Goal: Information Seeking & Learning: Check status

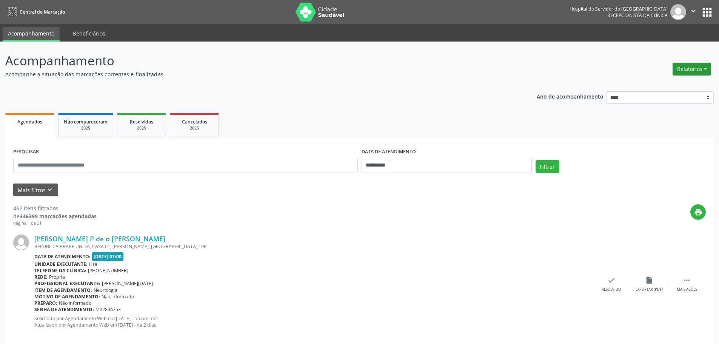
click at [696, 72] on button "Relatórios" at bounding box center [692, 69] width 39 height 13
click at [673, 86] on link "Agendamentos" at bounding box center [670, 85] width 81 height 11
select select "*"
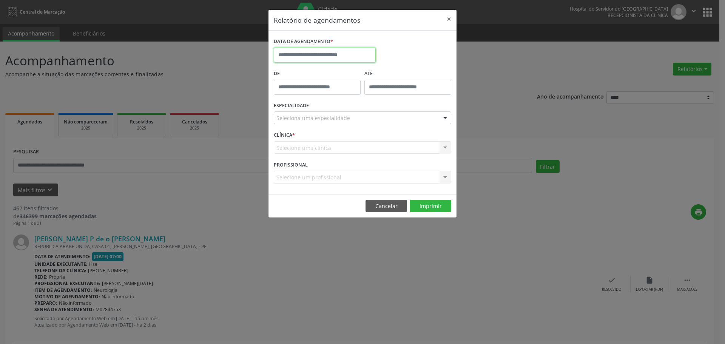
click at [326, 59] on input "text" at bounding box center [325, 55] width 102 height 15
click at [347, 113] on span "11" at bounding box center [348, 109] width 15 height 15
type input "**********"
click at [317, 127] on div "ESPECIALIDADE Seleciona uma especialidade Todas as especialidades Alergologia A…" at bounding box center [362, 114] width 181 height 29
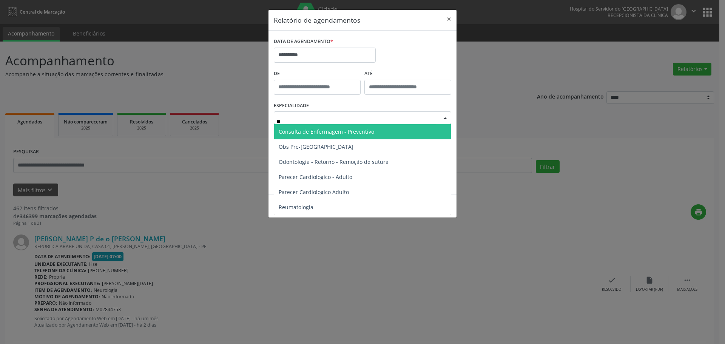
type input "***"
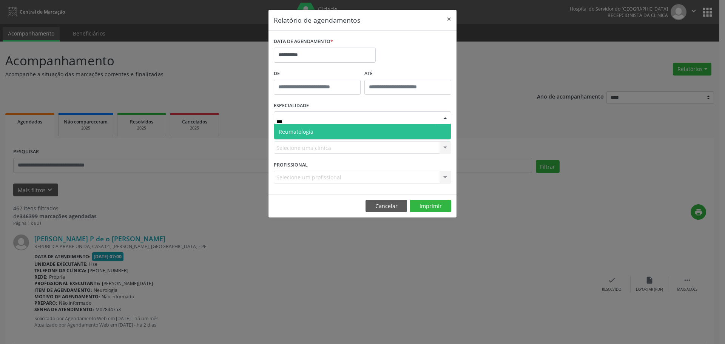
click at [318, 132] on span "Reumatologia" at bounding box center [362, 131] width 177 height 15
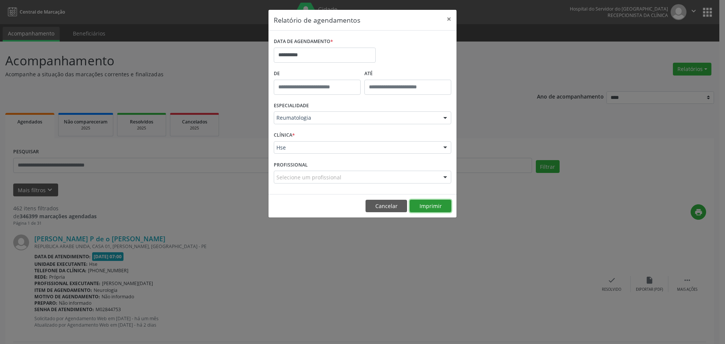
click at [438, 202] on button "Imprimir" at bounding box center [431, 206] width 42 height 13
click at [311, 61] on body "**********" at bounding box center [362, 172] width 725 height 344
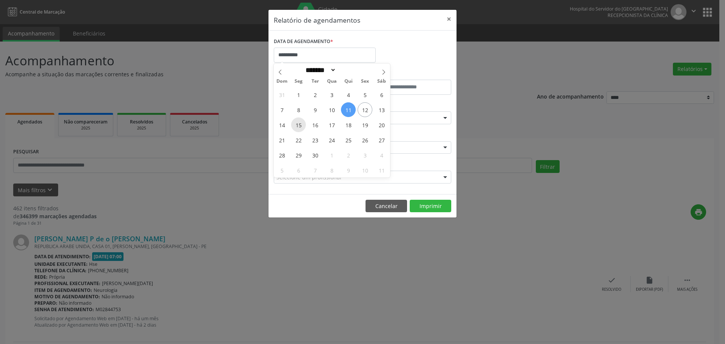
click at [298, 124] on span "15" at bounding box center [298, 124] width 15 height 15
type input "**********"
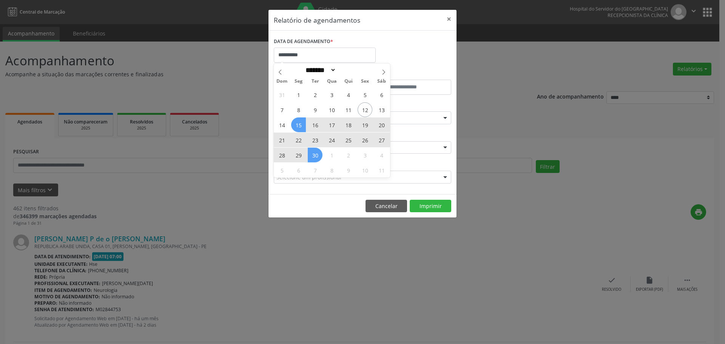
click at [320, 151] on div "31 1 2 3 4 5 6 7 8 9 10 11 12 13 14 15 16 17 18 19 20 21 22 23 24 25 26 27 28 2…" at bounding box center [332, 132] width 116 height 91
click at [319, 152] on span "30" at bounding box center [315, 155] width 15 height 15
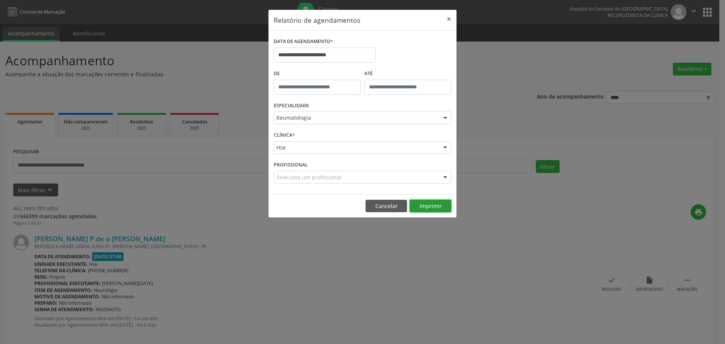
click at [429, 205] on button "Imprimir" at bounding box center [431, 206] width 42 height 13
select select "*"
click at [324, 52] on input "text" at bounding box center [325, 55] width 102 height 15
click at [449, 18] on button "×" at bounding box center [448, 19] width 15 height 18
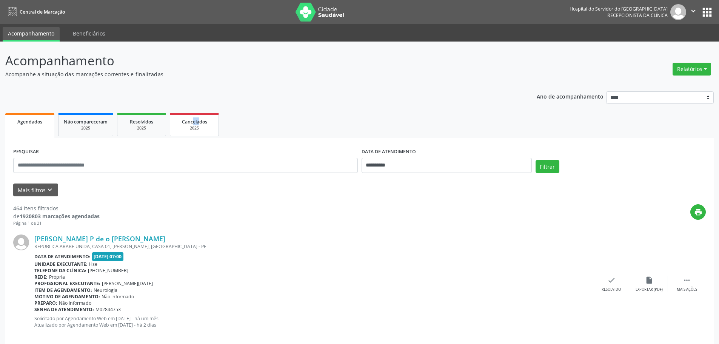
drag, startPoint x: 197, startPoint y: 116, endPoint x: 205, endPoint y: 123, distance: 10.7
click at [275, 196] on div "Mais filtros keyboard_arrow_down" at bounding box center [359, 189] width 697 height 13
click at [702, 66] on button "Relatórios" at bounding box center [692, 69] width 39 height 13
click at [675, 85] on link "Agendamentos" at bounding box center [670, 85] width 81 height 11
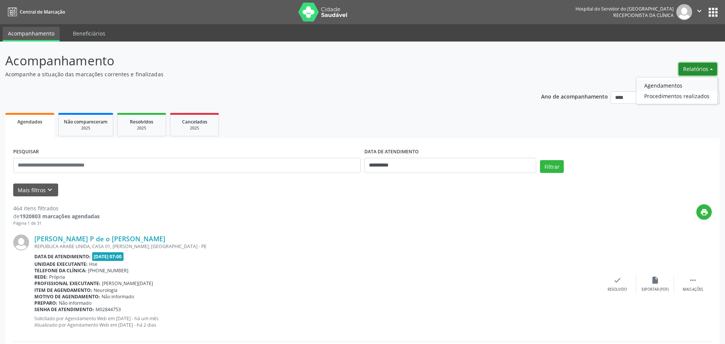
select select "*"
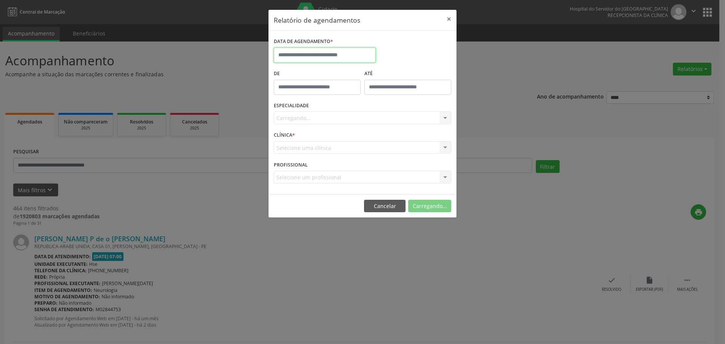
click at [324, 54] on input "text" at bounding box center [325, 55] width 102 height 15
click at [438, 43] on div "DATA DE AGENDAMENTO *" at bounding box center [362, 52] width 181 height 32
click at [450, 18] on button "×" at bounding box center [448, 19] width 15 height 18
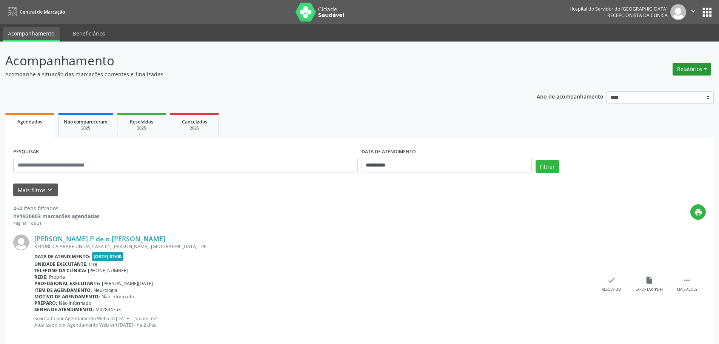
click at [699, 66] on button "Relatórios" at bounding box center [692, 69] width 39 height 13
click at [643, 84] on link "Agendamentos" at bounding box center [670, 85] width 81 height 11
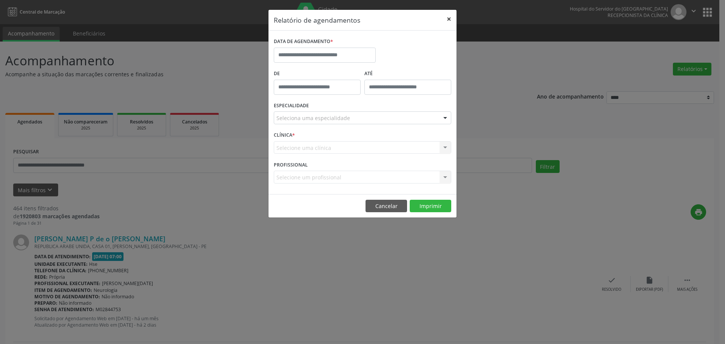
click at [448, 19] on button "×" at bounding box center [448, 19] width 15 height 18
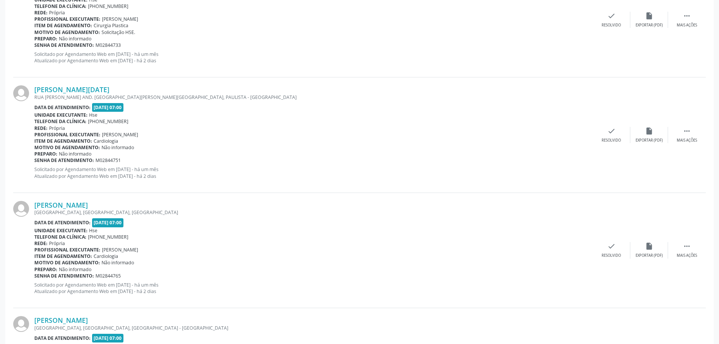
drag, startPoint x: 8, startPoint y: 62, endPoint x: 412, endPoint y: 274, distance: 456.1
click at [397, 264] on div "Motivo de agendamento: Não informado" at bounding box center [313, 262] width 558 height 6
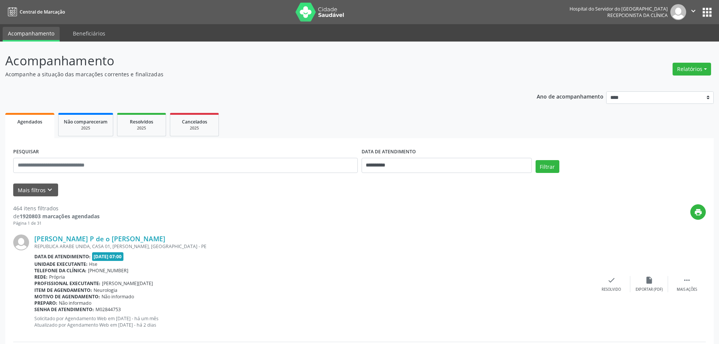
drag, startPoint x: 6, startPoint y: 57, endPoint x: 462, endPoint y: 288, distance: 511.2
click at [683, 66] on button "Relatórios" at bounding box center [692, 69] width 39 height 13
click at [687, 66] on button "Relatórios" at bounding box center [692, 69] width 39 height 13
click at [687, 72] on button "Relatórios" at bounding box center [692, 69] width 39 height 13
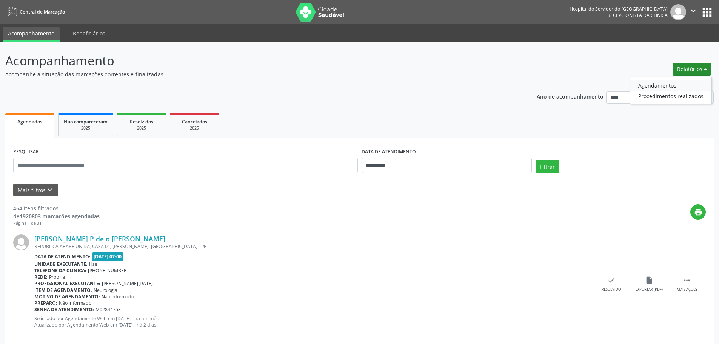
click at [669, 84] on link "Agendamentos" at bounding box center [670, 85] width 81 height 11
select select "*"
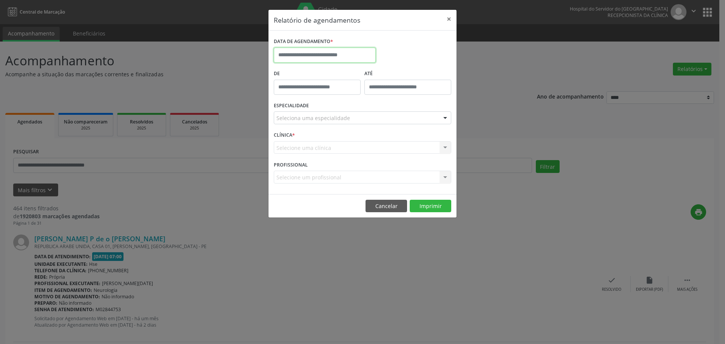
click at [341, 55] on input "text" at bounding box center [325, 55] width 102 height 15
click at [298, 123] on span "15" at bounding box center [298, 124] width 15 height 15
type input "**********"
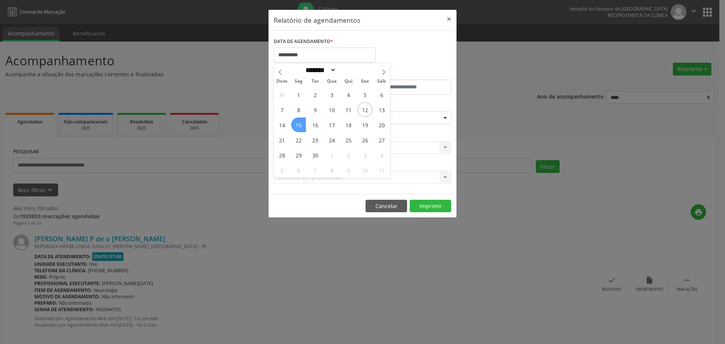
click at [298, 123] on span "15" at bounding box center [298, 124] width 15 height 15
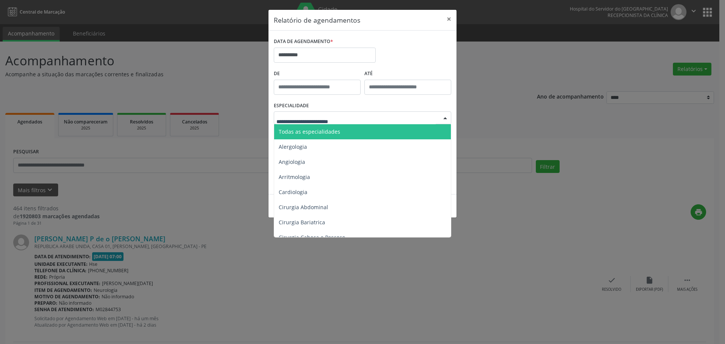
click at [311, 134] on span "Todas as especialidades" at bounding box center [310, 131] width 62 height 7
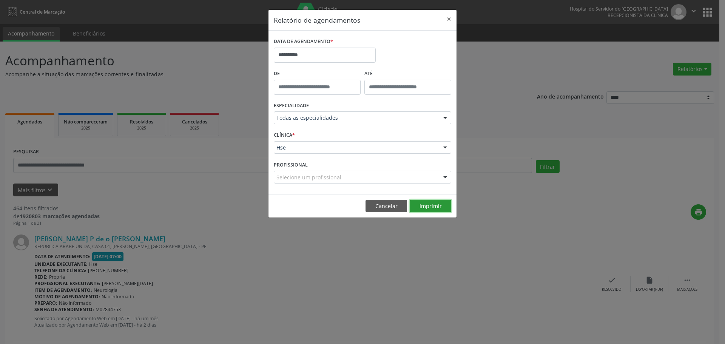
click at [433, 204] on button "Imprimir" at bounding box center [431, 206] width 42 height 13
click at [328, 50] on input "**********" at bounding box center [325, 55] width 102 height 15
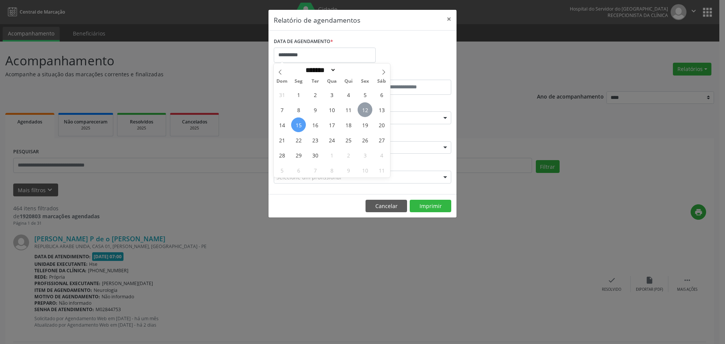
click at [366, 113] on span "12" at bounding box center [365, 109] width 15 height 15
type input "**********"
click at [366, 113] on span "12" at bounding box center [365, 109] width 15 height 15
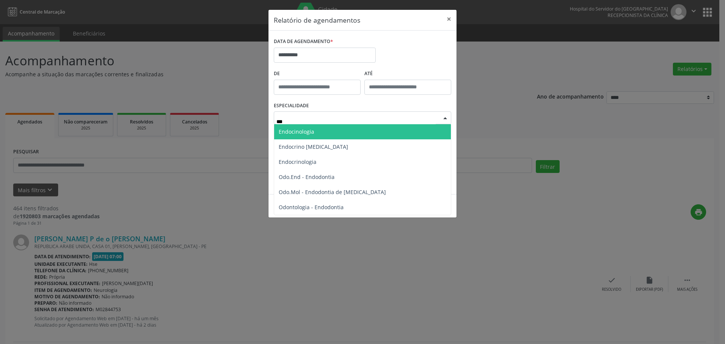
type input "***"
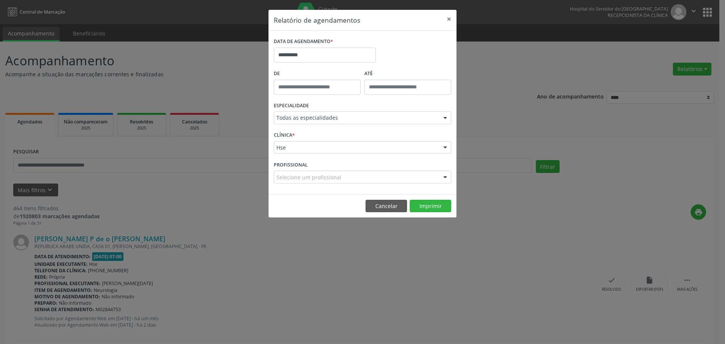
drag, startPoint x: 408, startPoint y: 55, endPoint x: 369, endPoint y: 88, distance: 51.4
click at [409, 55] on div "**********" at bounding box center [362, 52] width 181 height 32
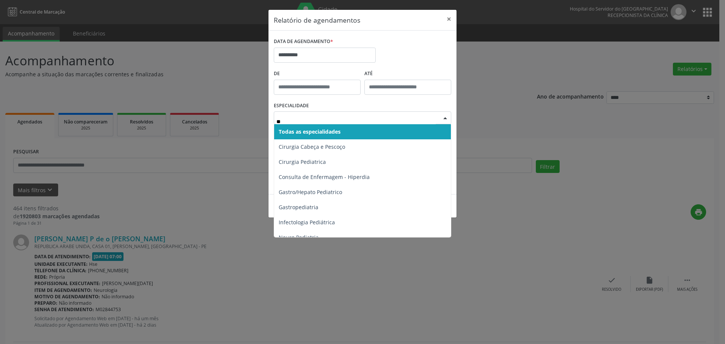
type input "***"
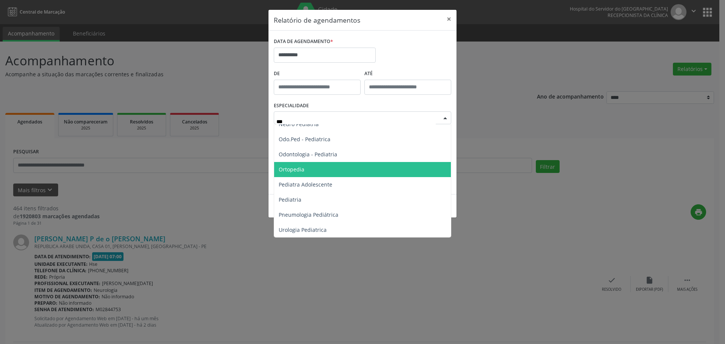
scroll to position [68, 0]
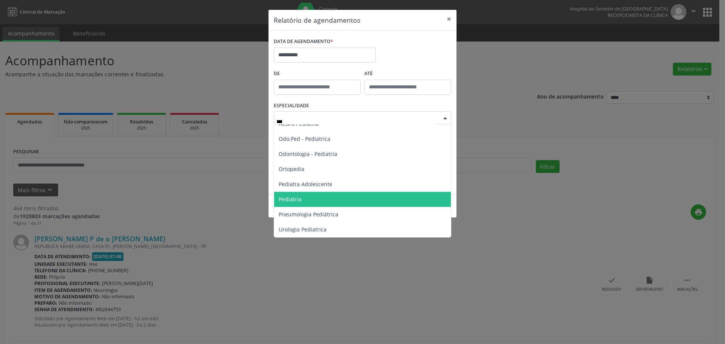
click at [313, 199] on span "Pediatria" at bounding box center [362, 199] width 177 height 15
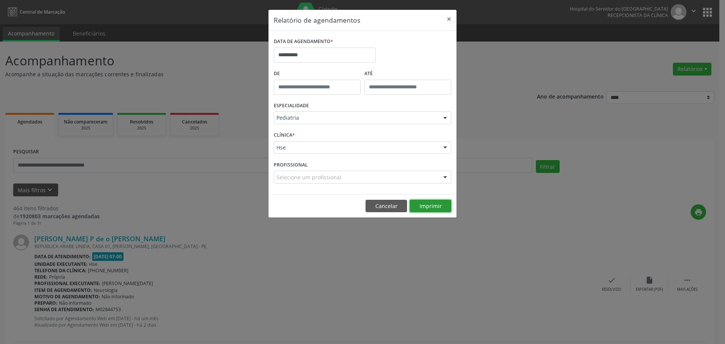
click at [432, 205] on button "Imprimir" at bounding box center [431, 206] width 42 height 13
click at [297, 57] on input "**********" at bounding box center [325, 55] width 102 height 15
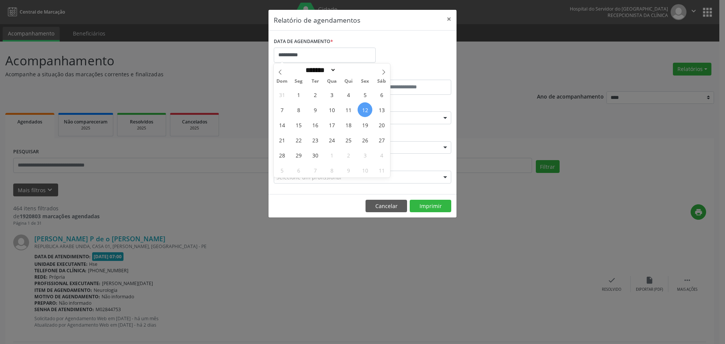
click at [365, 113] on span "12" at bounding box center [365, 109] width 15 height 15
type input "**********"
click at [365, 111] on span "12" at bounding box center [365, 109] width 15 height 15
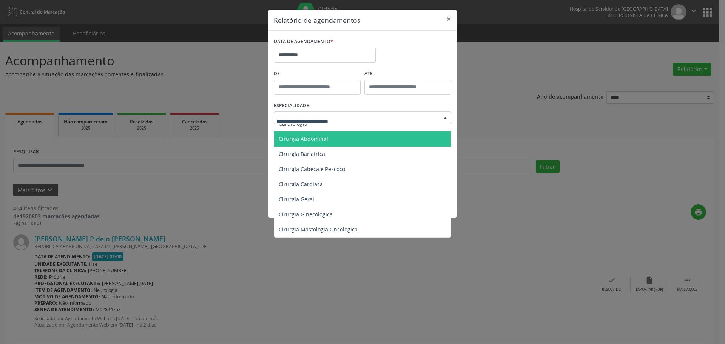
scroll to position [0, 0]
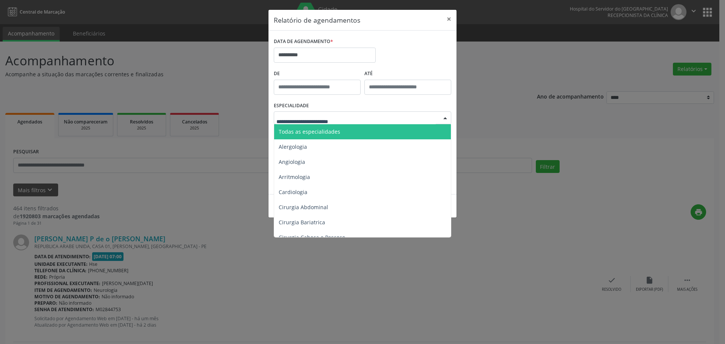
click at [342, 128] on span "Todas as especialidades" at bounding box center [363, 131] width 178 height 15
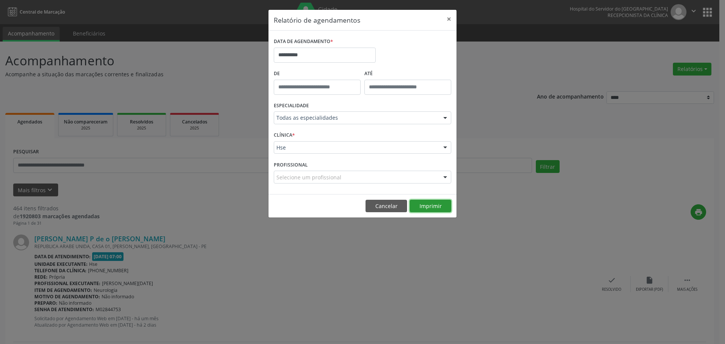
click at [439, 203] on button "Imprimir" at bounding box center [431, 206] width 42 height 13
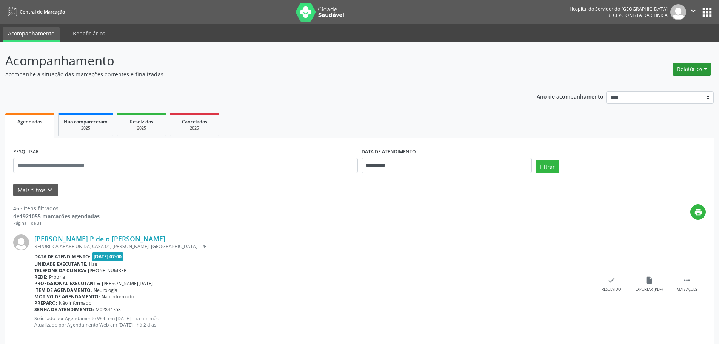
click at [707, 71] on button "Relatórios" at bounding box center [692, 69] width 39 height 13
click at [657, 84] on link "Agendamentos" at bounding box center [670, 85] width 81 height 11
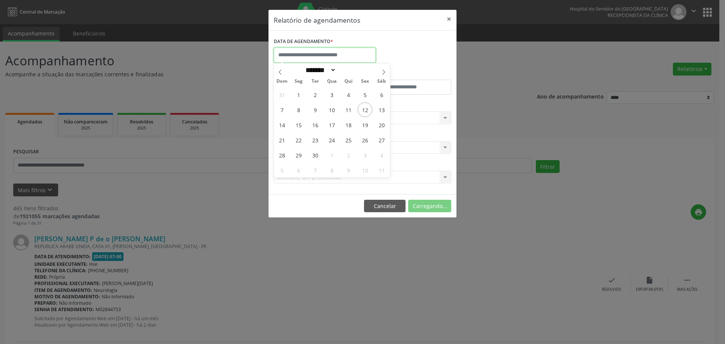
click at [337, 52] on input "text" at bounding box center [325, 55] width 102 height 15
click at [352, 111] on span "11" at bounding box center [348, 109] width 15 height 15
type input "**********"
click at [352, 111] on span "11" at bounding box center [348, 109] width 15 height 15
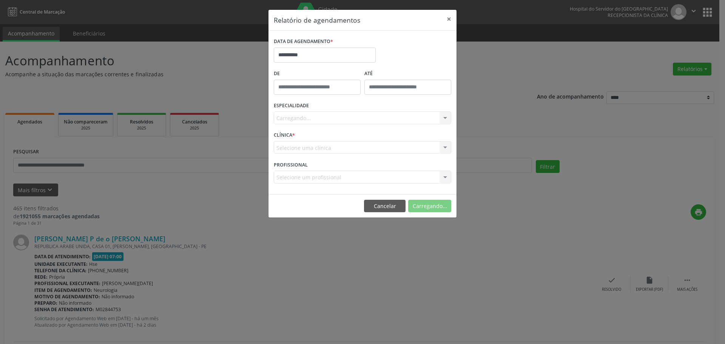
click at [324, 115] on div "Carregando... Nenhum resultado encontrado para: " " Não há nenhuma opção para s…" at bounding box center [362, 117] width 177 height 13
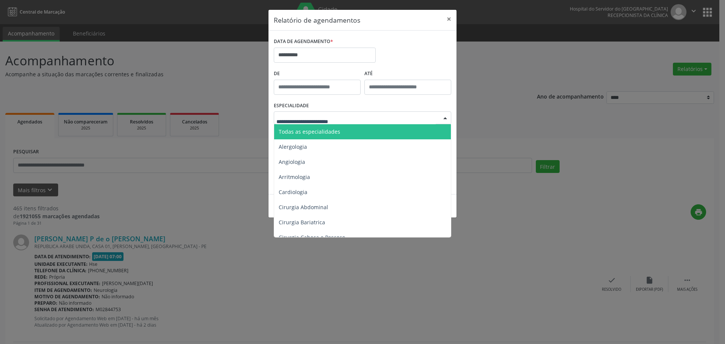
click at [339, 131] on span "Todas as especialidades" at bounding box center [363, 131] width 178 height 15
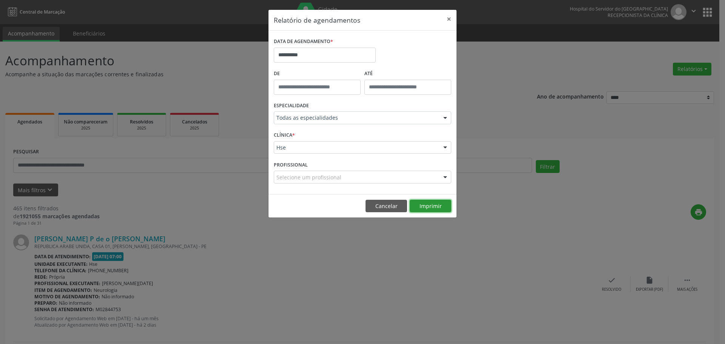
click at [426, 203] on button "Imprimir" at bounding box center [431, 206] width 42 height 13
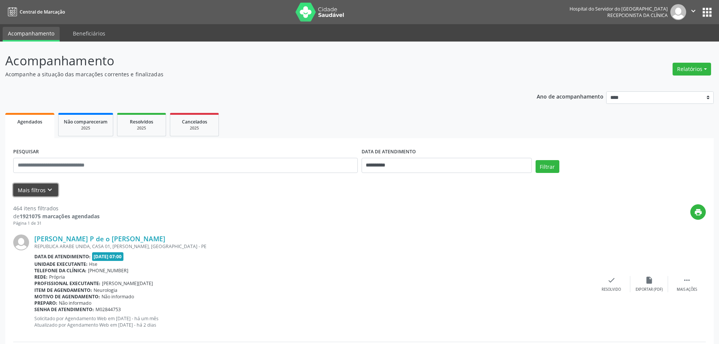
click at [46, 189] on icon "keyboard_arrow_down" at bounding box center [50, 190] width 8 height 8
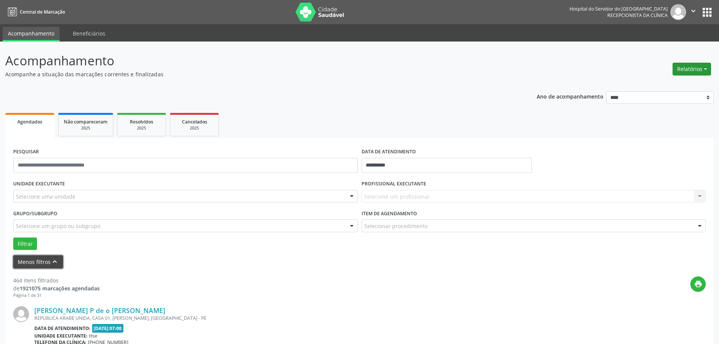
click at [701, 66] on button "Relatórios" at bounding box center [692, 69] width 39 height 13
click at [650, 86] on link "Agendamentos" at bounding box center [670, 85] width 81 height 11
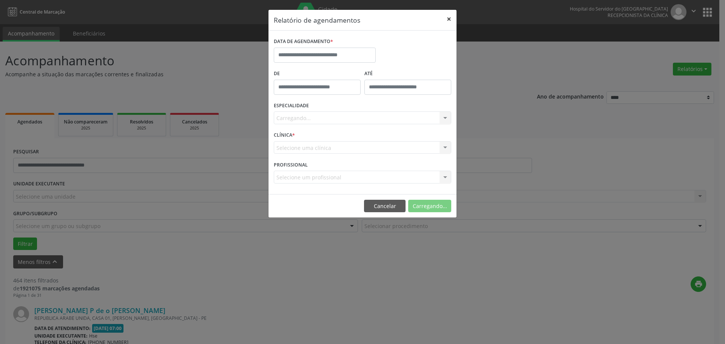
click at [448, 17] on button "×" at bounding box center [448, 19] width 15 height 18
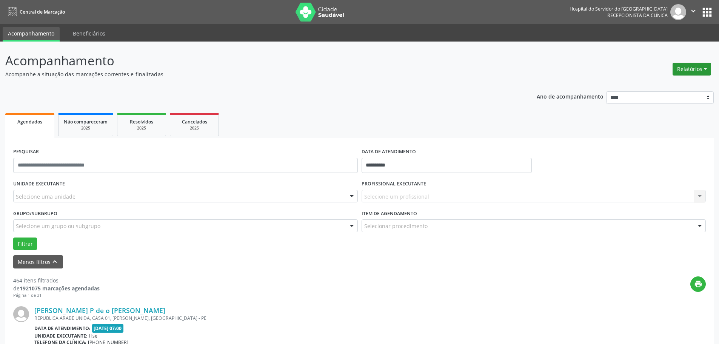
click at [701, 69] on button "Relatórios" at bounding box center [692, 69] width 39 height 13
click at [652, 85] on link "Agendamentos" at bounding box center [670, 85] width 81 height 11
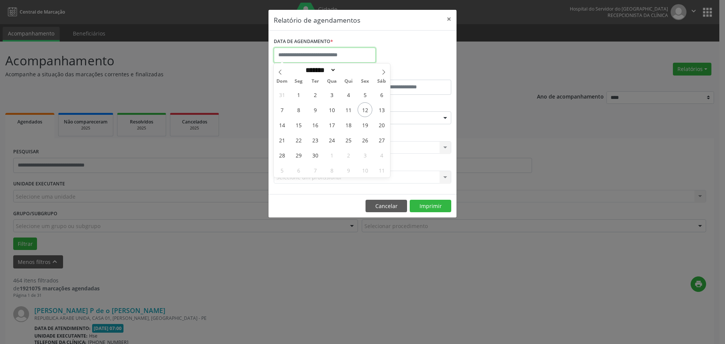
click at [345, 60] on input "text" at bounding box center [325, 55] width 102 height 15
click at [344, 108] on span "11" at bounding box center [348, 109] width 15 height 15
type input "**********"
click at [344, 108] on span "11" at bounding box center [348, 109] width 15 height 15
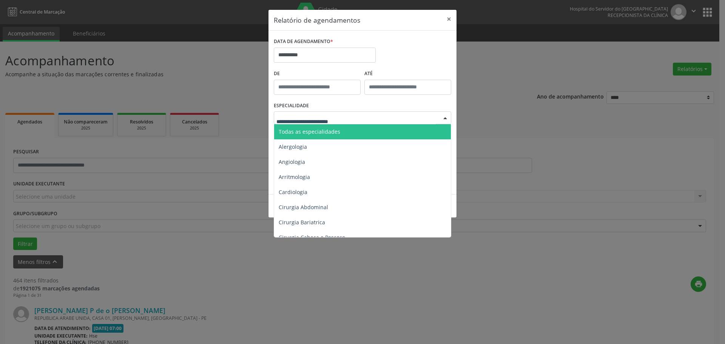
click at [315, 126] on span "Todas as especialidades" at bounding box center [363, 131] width 178 height 15
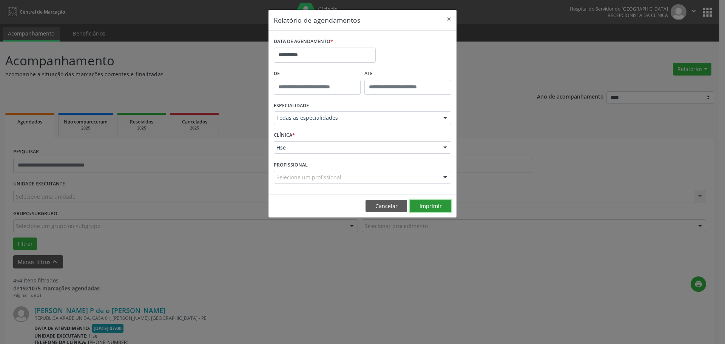
click at [436, 208] on button "Imprimir" at bounding box center [431, 206] width 42 height 13
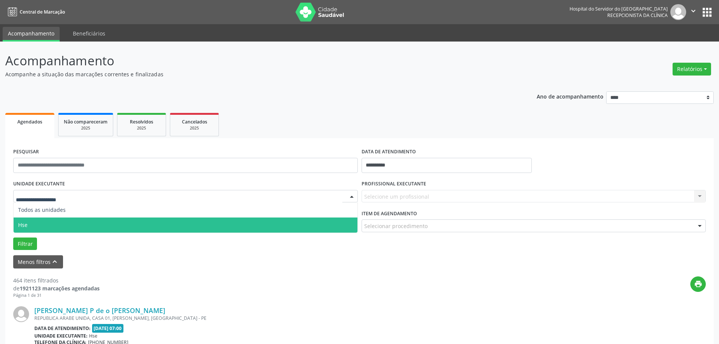
click at [41, 219] on span "Hse" at bounding box center [186, 224] width 344 height 15
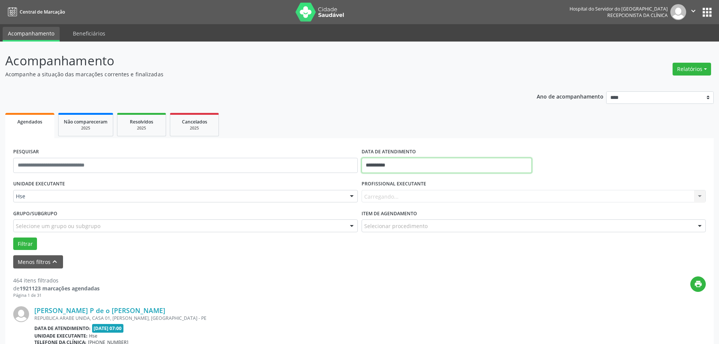
click at [378, 165] on input "**********" at bounding box center [447, 165] width 170 height 15
click at [435, 217] on span "11" at bounding box center [436, 220] width 15 height 15
type input "**********"
click at [435, 217] on span "11" at bounding box center [436, 220] width 15 height 15
click at [22, 242] on button "Filtrar" at bounding box center [25, 243] width 24 height 13
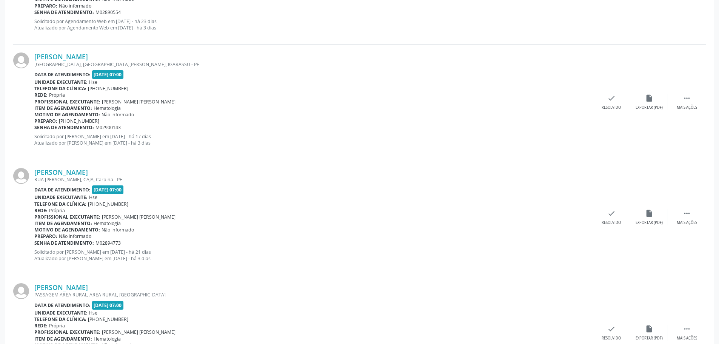
scroll to position [491, 0]
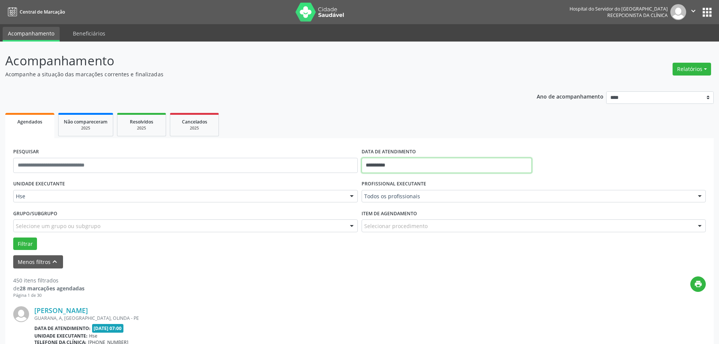
click at [376, 165] on input "**********" at bounding box center [447, 165] width 170 height 15
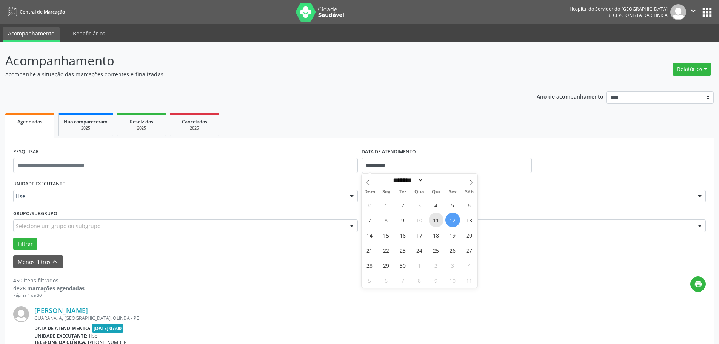
click at [430, 216] on span "11" at bounding box center [436, 220] width 15 height 15
type input "**********"
click at [430, 216] on span "11" at bounding box center [436, 220] width 15 height 15
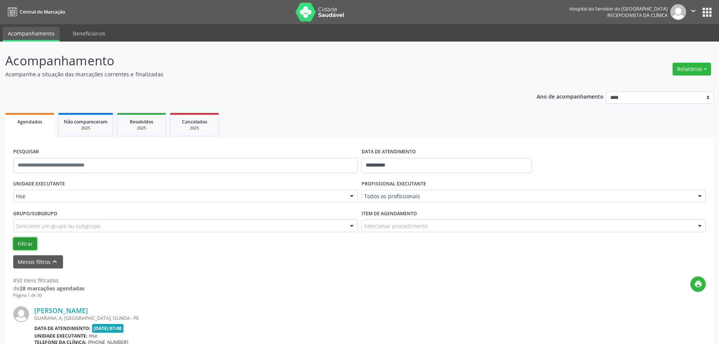
click at [25, 241] on button "Filtrar" at bounding box center [25, 243] width 24 height 13
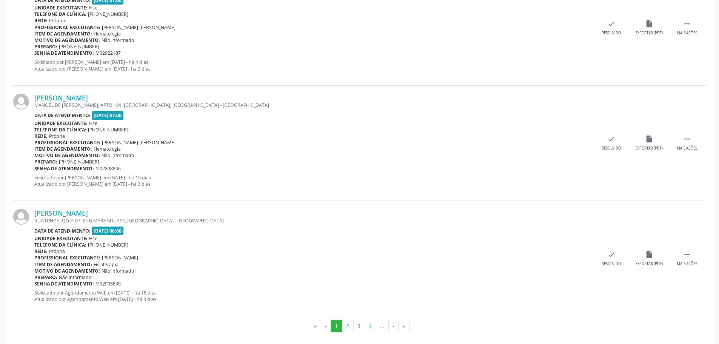
scroll to position [1718, 0]
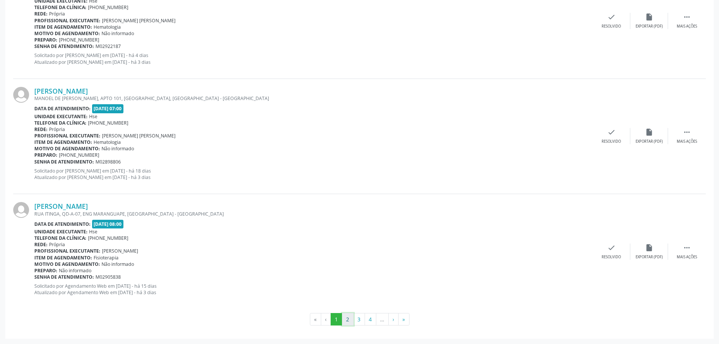
click at [345, 316] on button "2" at bounding box center [348, 319] width 12 height 13
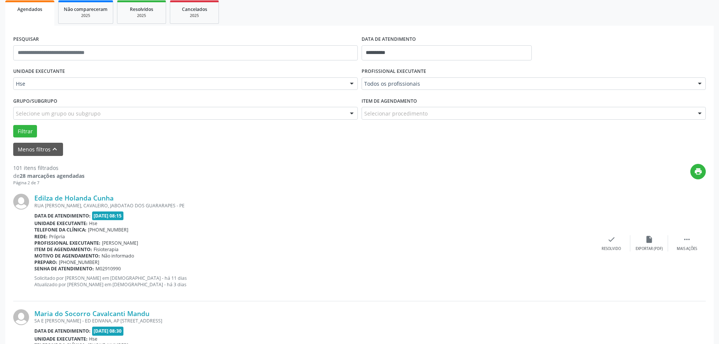
scroll to position [113, 0]
click at [409, 77] on div "Todos os profissionais" at bounding box center [534, 83] width 345 height 13
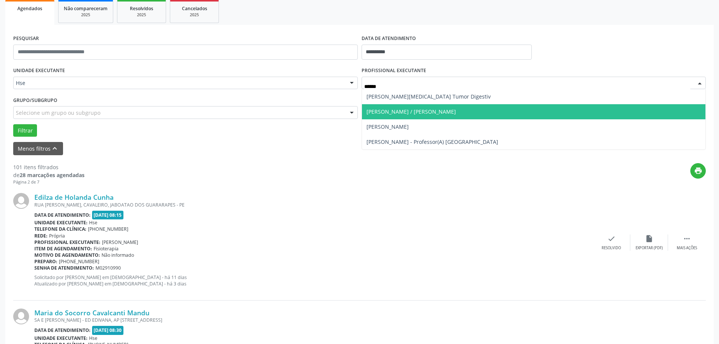
click at [487, 112] on span "[PERSON_NAME] / [PERSON_NAME]" at bounding box center [534, 111] width 344 height 15
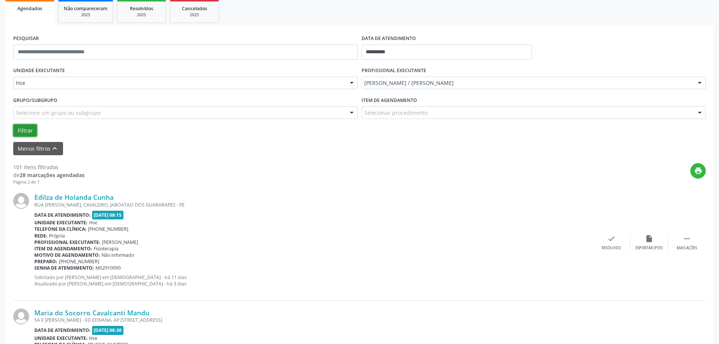
click at [28, 126] on button "Filtrar" at bounding box center [25, 130] width 24 height 13
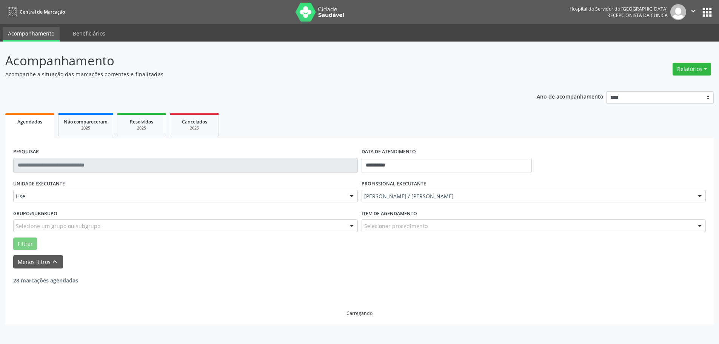
scroll to position [0, 0]
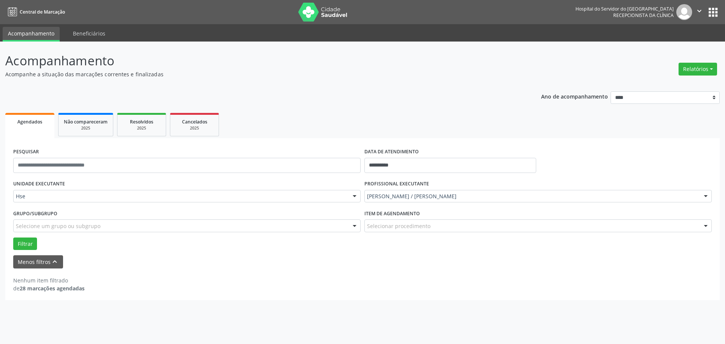
click at [434, 200] on div "[PERSON_NAME] / [PERSON_NAME]" at bounding box center [537, 196] width 347 height 13
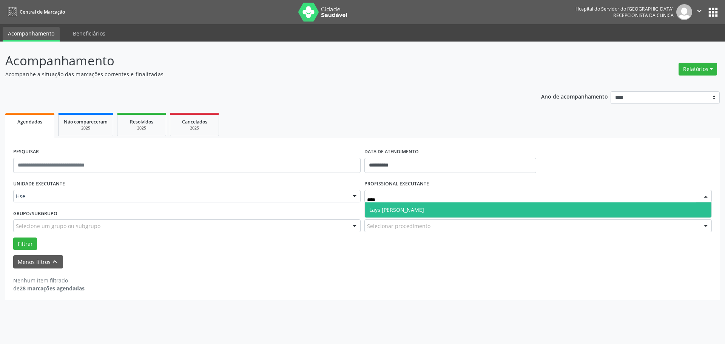
click at [408, 211] on span "Lays [PERSON_NAME]" at bounding box center [396, 209] width 55 height 7
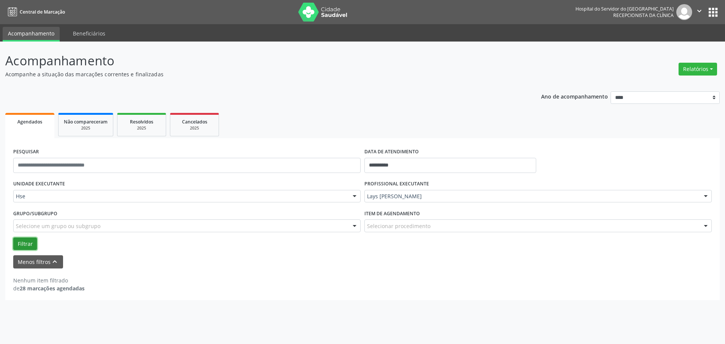
click at [30, 240] on button "Filtrar" at bounding box center [25, 243] width 24 height 13
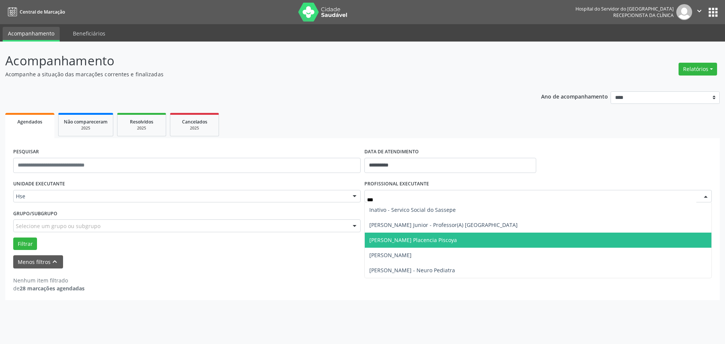
click at [455, 239] on span "[PERSON_NAME] Placencia Piscoya" at bounding box center [538, 240] width 347 height 15
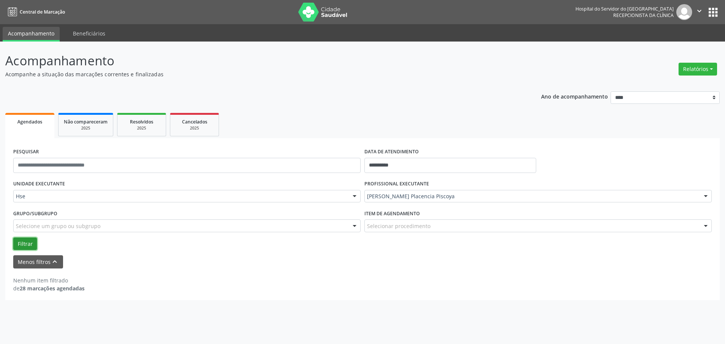
click at [28, 239] on button "Filtrar" at bounding box center [25, 243] width 24 height 13
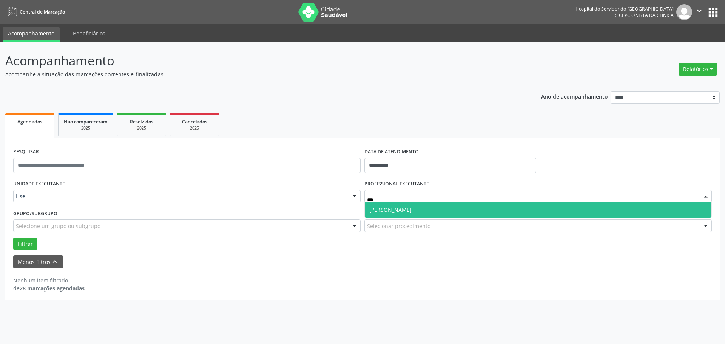
click at [402, 207] on span "[PERSON_NAME]" at bounding box center [390, 209] width 42 height 7
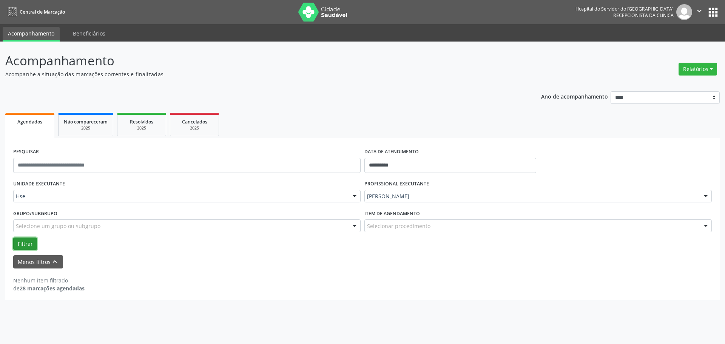
click at [15, 239] on button "Filtrar" at bounding box center [25, 243] width 24 height 13
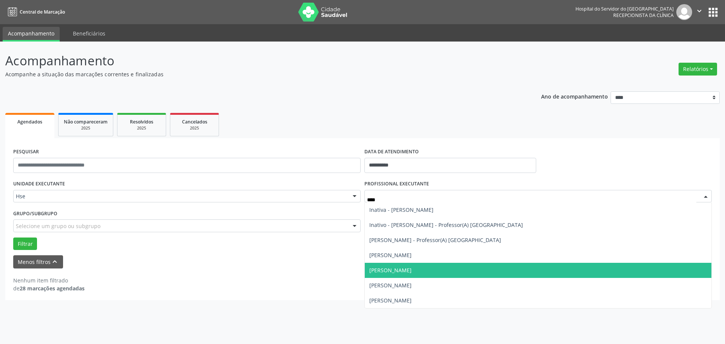
click at [450, 265] on span "[PERSON_NAME]" at bounding box center [538, 270] width 347 height 15
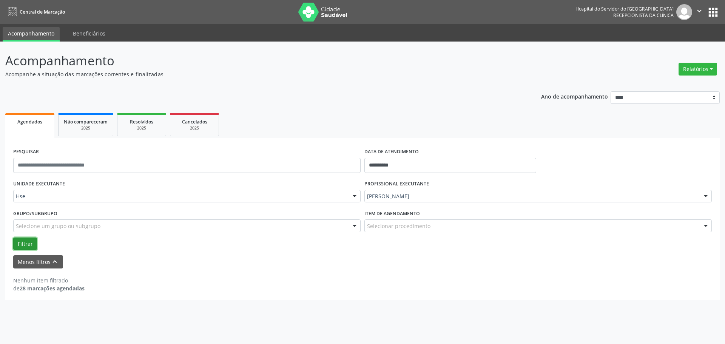
click at [30, 243] on button "Filtrar" at bounding box center [25, 243] width 24 height 13
click at [403, 199] on div "[PERSON_NAME]" at bounding box center [537, 196] width 347 height 13
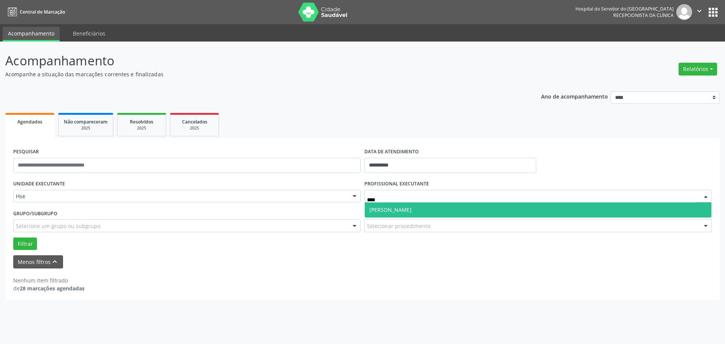
type input "*****"
click at [401, 208] on span "[PERSON_NAME]" at bounding box center [390, 209] width 42 height 7
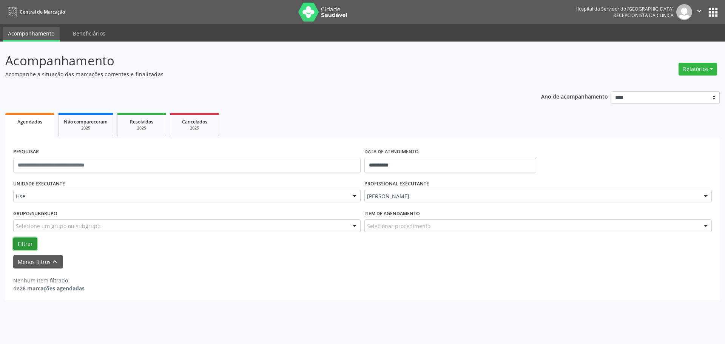
click at [29, 243] on button "Filtrar" at bounding box center [25, 243] width 24 height 13
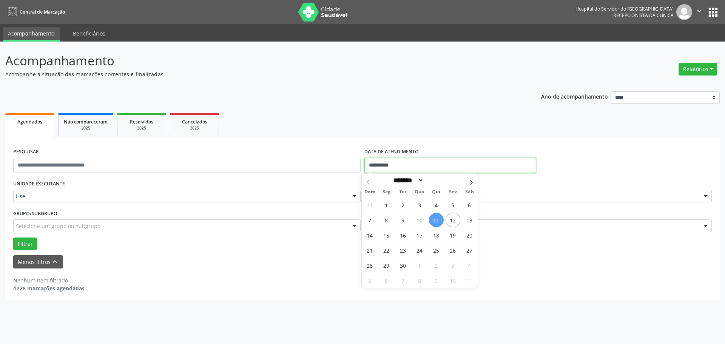
click at [391, 161] on input "**********" at bounding box center [450, 165] width 172 height 15
click at [436, 217] on span "11" at bounding box center [436, 220] width 15 height 15
type input "**********"
click at [436, 217] on span "11" at bounding box center [436, 220] width 15 height 15
click at [367, 193] on div "[PERSON_NAME]" at bounding box center [537, 196] width 347 height 13
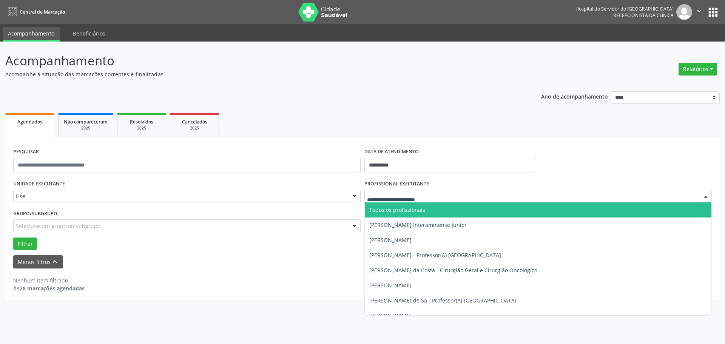
click at [397, 212] on span "Todos os profissionais" at bounding box center [397, 209] width 56 height 7
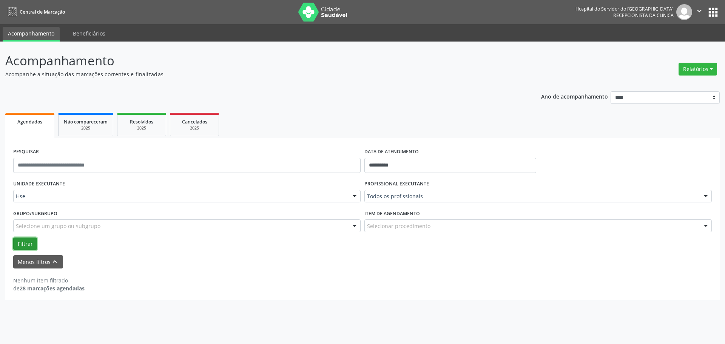
click at [29, 243] on button "Filtrar" at bounding box center [25, 243] width 24 height 13
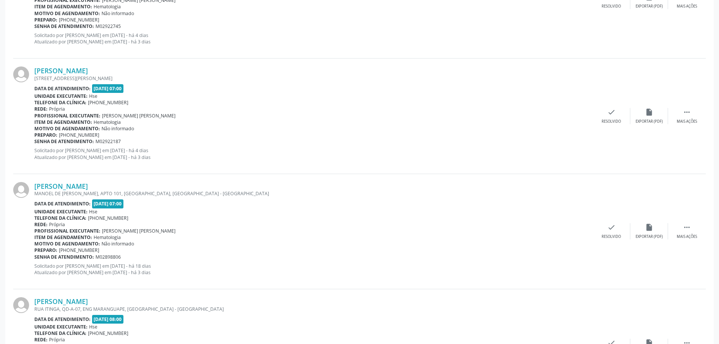
scroll to position [1718, 0]
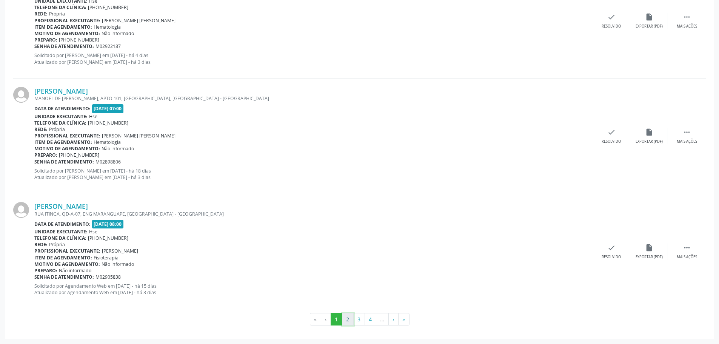
click at [350, 314] on button "2" at bounding box center [348, 319] width 12 height 13
click at [362, 317] on button "3" at bounding box center [359, 319] width 12 height 13
click at [373, 323] on button "4" at bounding box center [371, 319] width 12 height 13
click at [369, 317] on button "5" at bounding box center [371, 319] width 12 height 13
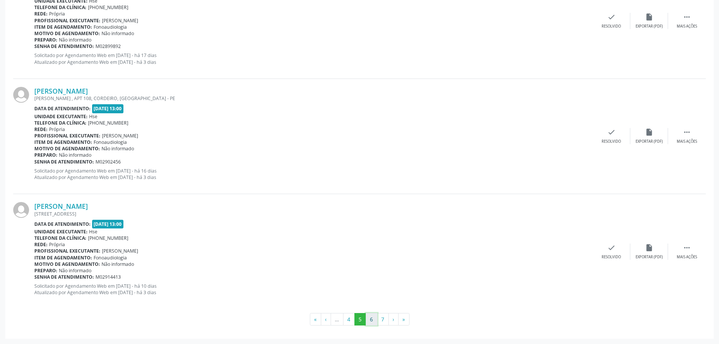
click at [366, 321] on button "6" at bounding box center [372, 319] width 12 height 13
click at [382, 323] on button "7" at bounding box center [383, 319] width 12 height 13
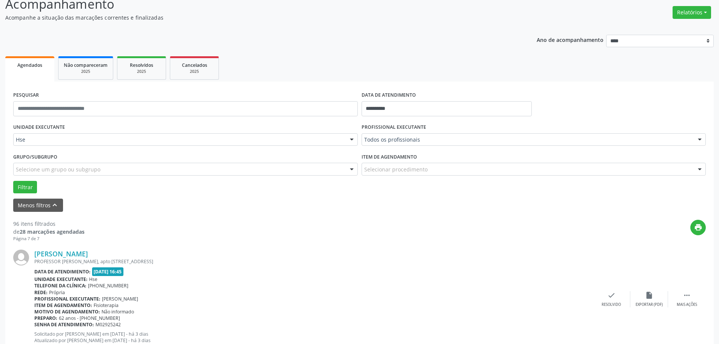
scroll to position [1, 0]
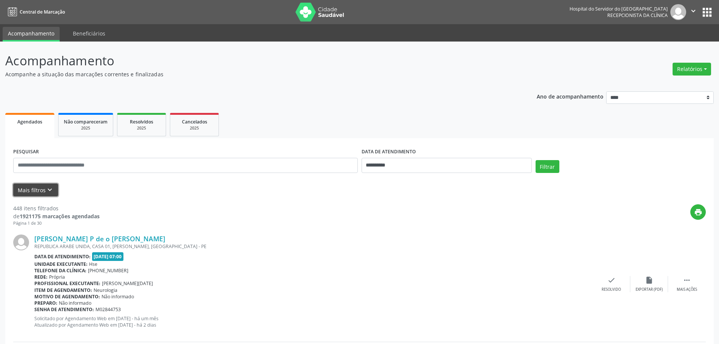
click at [48, 193] on icon "keyboard_arrow_down" at bounding box center [50, 190] width 8 height 8
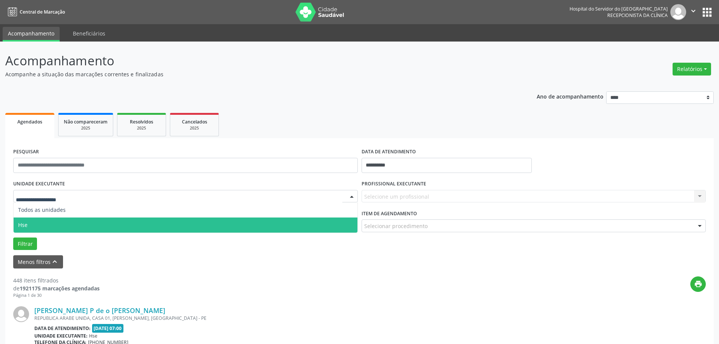
click at [63, 226] on span "Hse" at bounding box center [186, 224] width 344 height 15
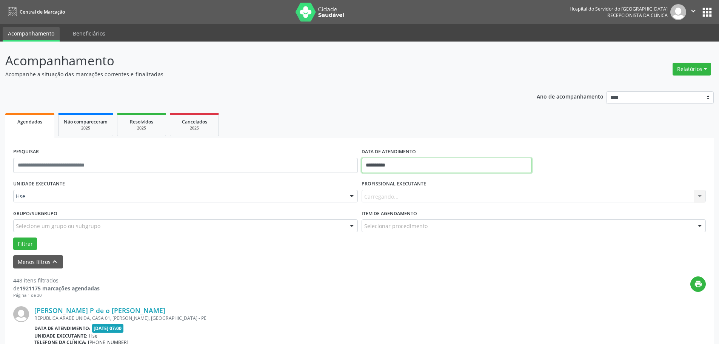
click at [400, 165] on input "**********" at bounding box center [447, 165] width 170 height 15
click at [438, 220] on span "11" at bounding box center [436, 220] width 15 height 15
type input "**********"
click at [438, 220] on span "11" at bounding box center [436, 220] width 15 height 15
click at [23, 240] on button "Filtrar" at bounding box center [25, 243] width 24 height 13
